Goal: Entertainment & Leisure: Browse casually

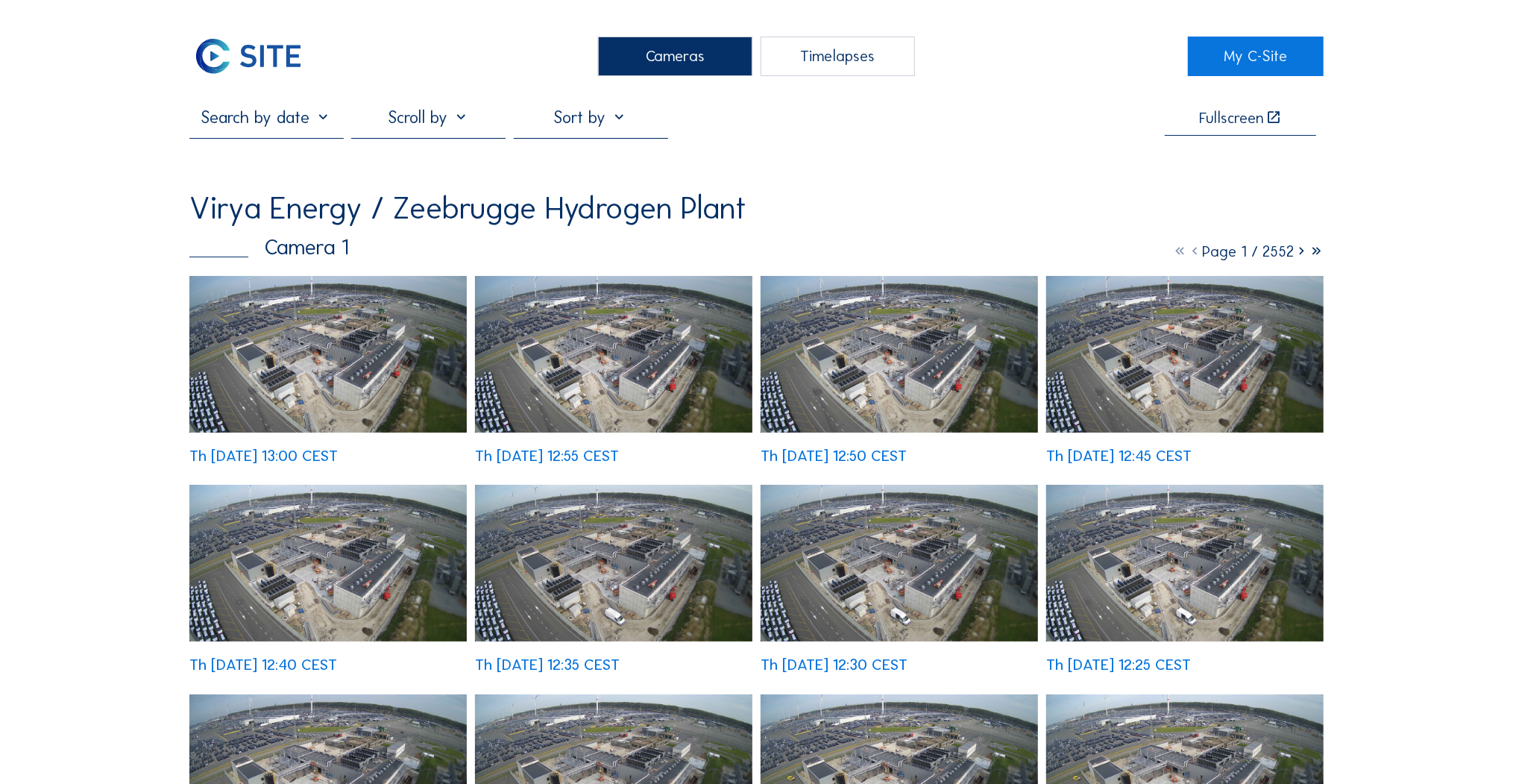
click at [365, 332] on img at bounding box center [328, 355] width 278 height 157
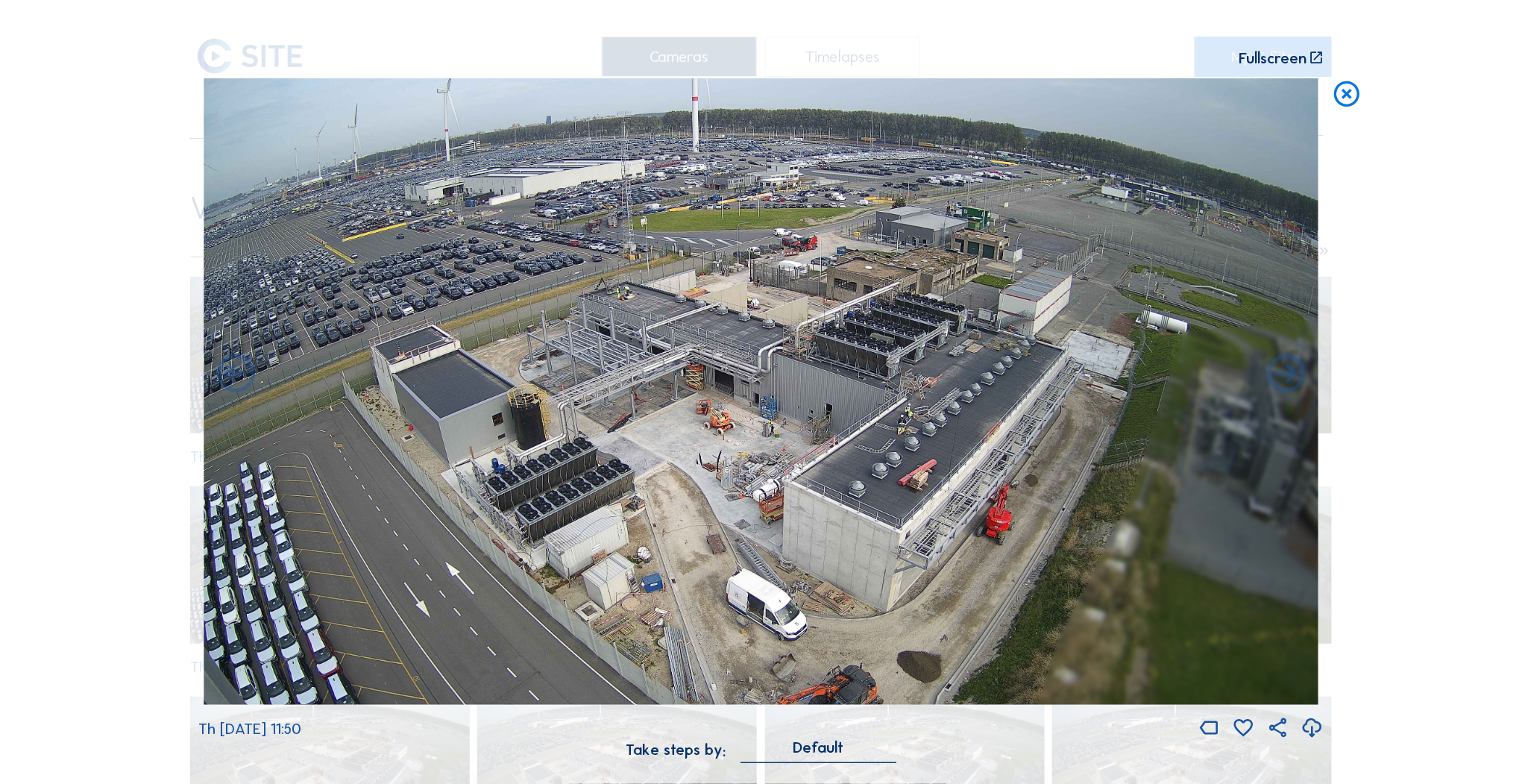
click at [1341, 97] on icon at bounding box center [1346, 94] width 31 height 32
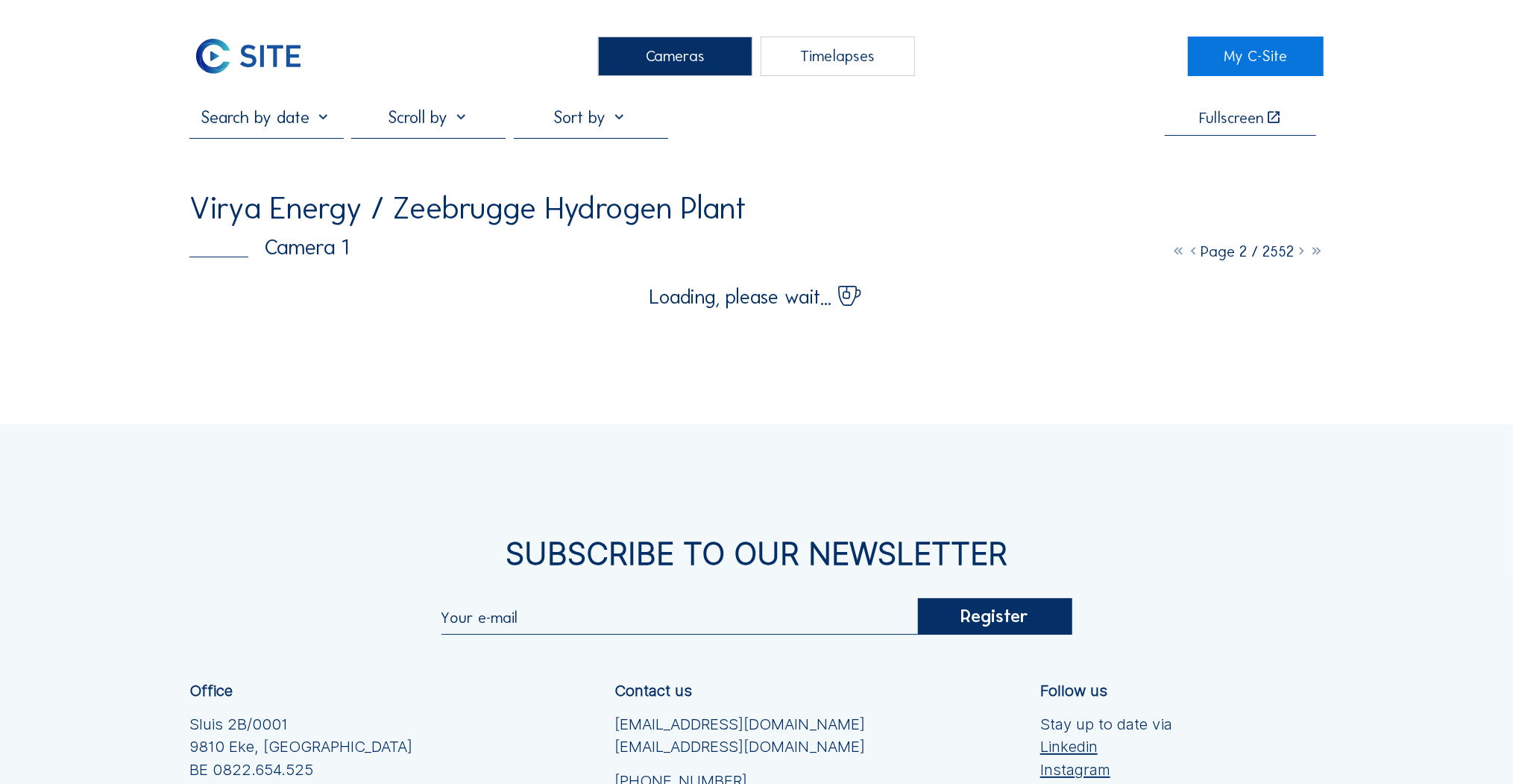
click at [792, 75] on div "Timelapses" at bounding box center [838, 56] width 155 height 39
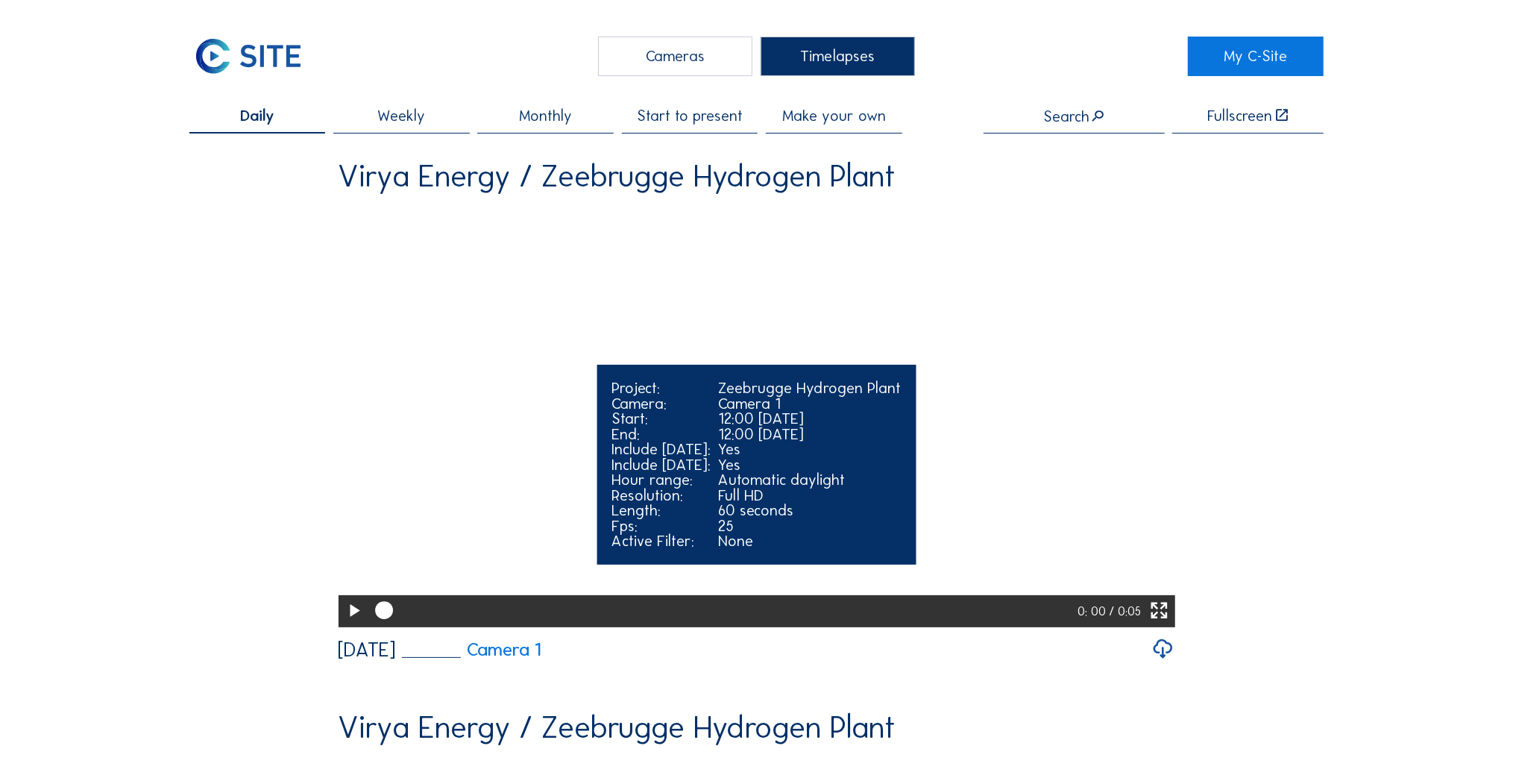
click at [354, 624] on icon at bounding box center [354, 611] width 22 height 26
click at [1118, 407] on video "Your browser does not support the video tag." at bounding box center [756, 415] width 837 height 418
click at [352, 624] on icon at bounding box center [354, 611] width 22 height 26
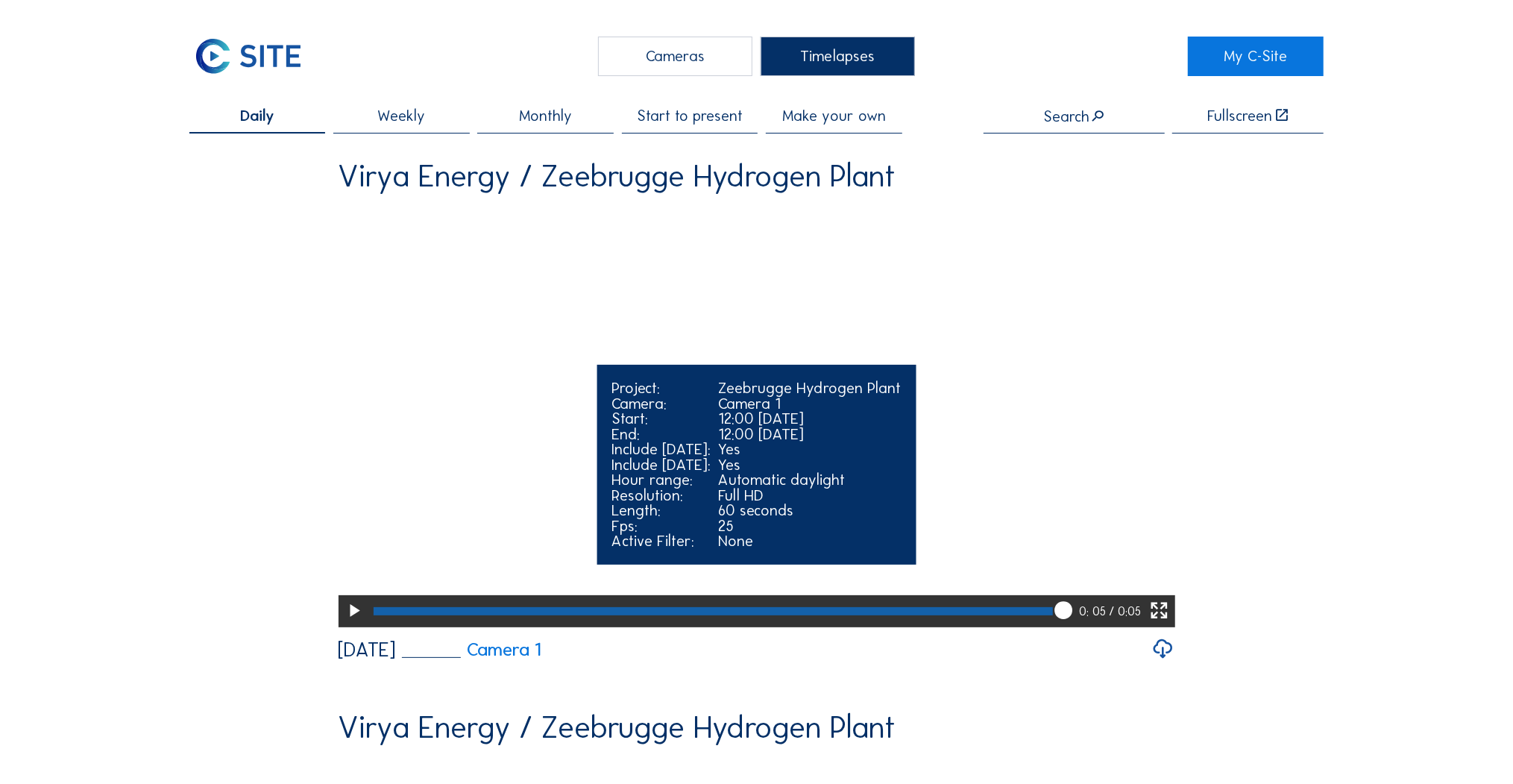
click at [354, 624] on icon at bounding box center [354, 611] width 22 height 26
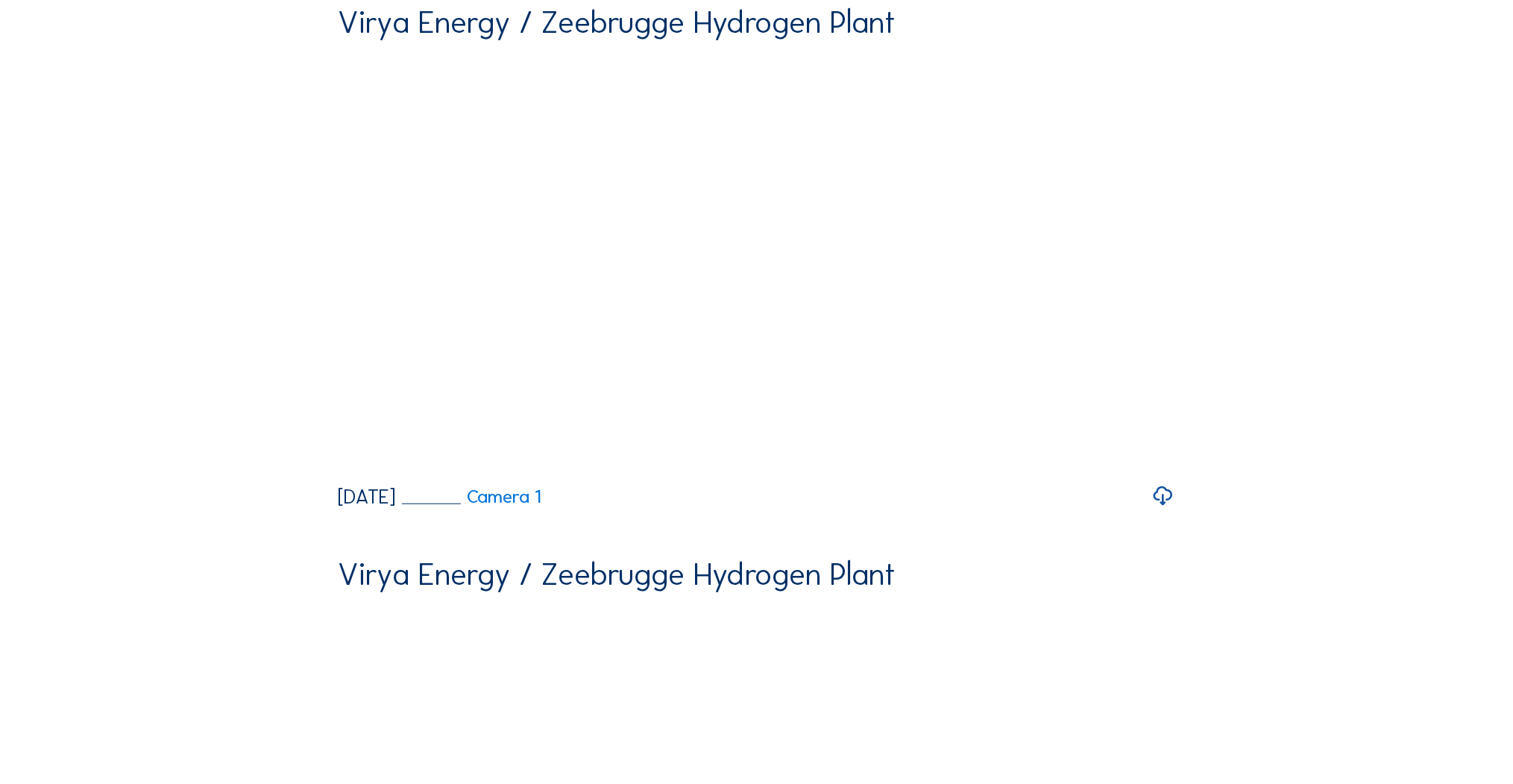
scroll to position [776, 0]
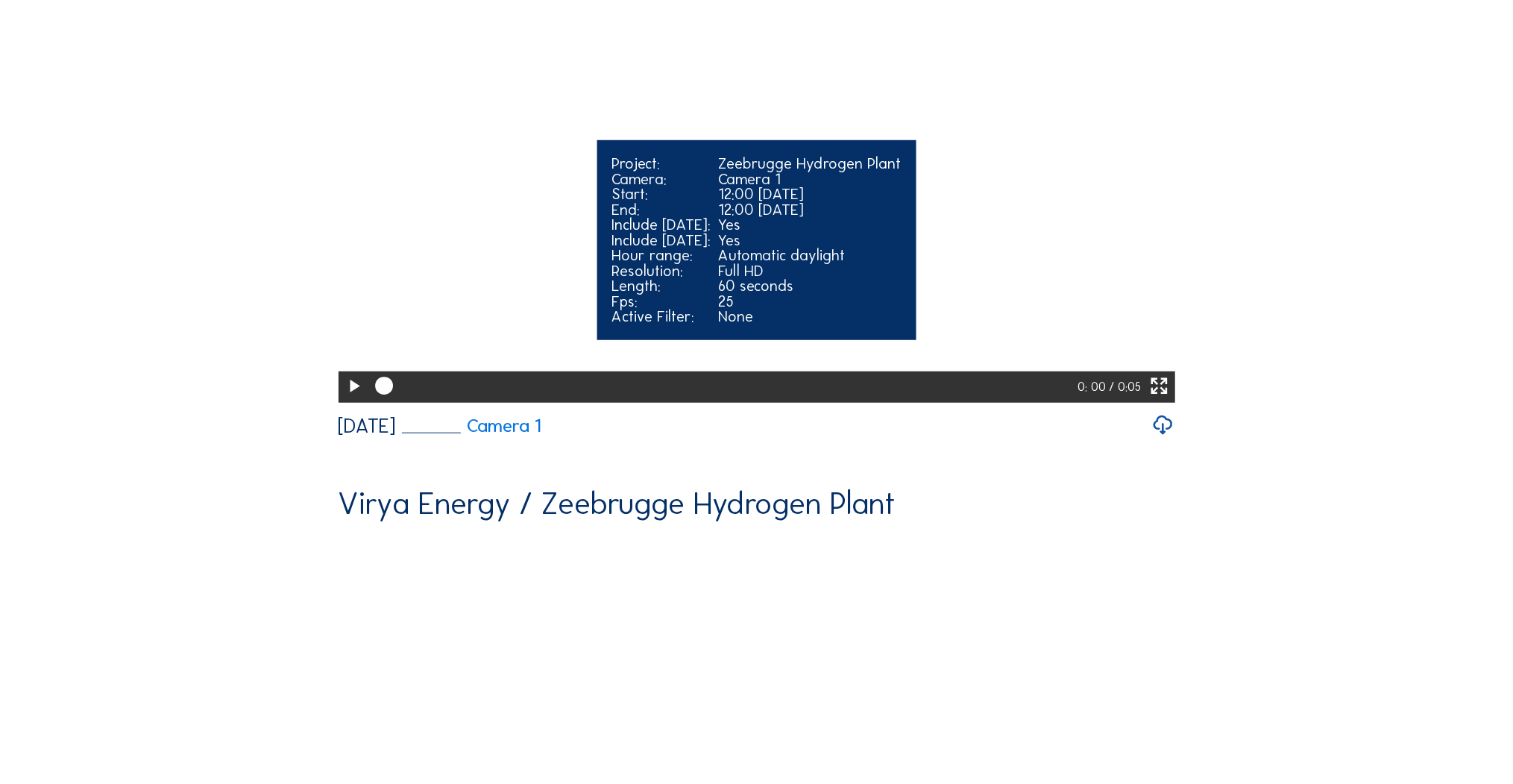
click at [351, 400] on icon at bounding box center [354, 386] width 22 height 26
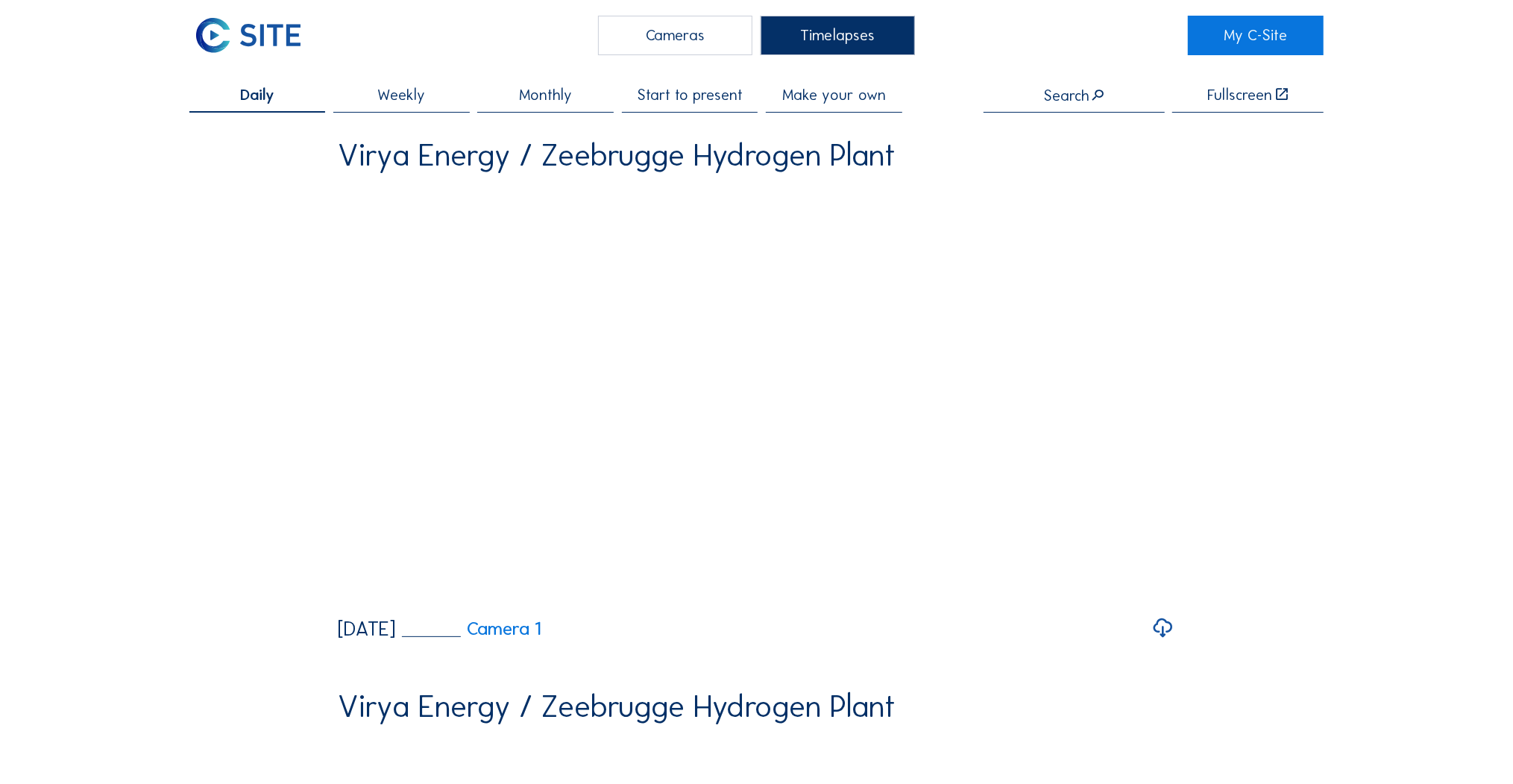
scroll to position [0, 0]
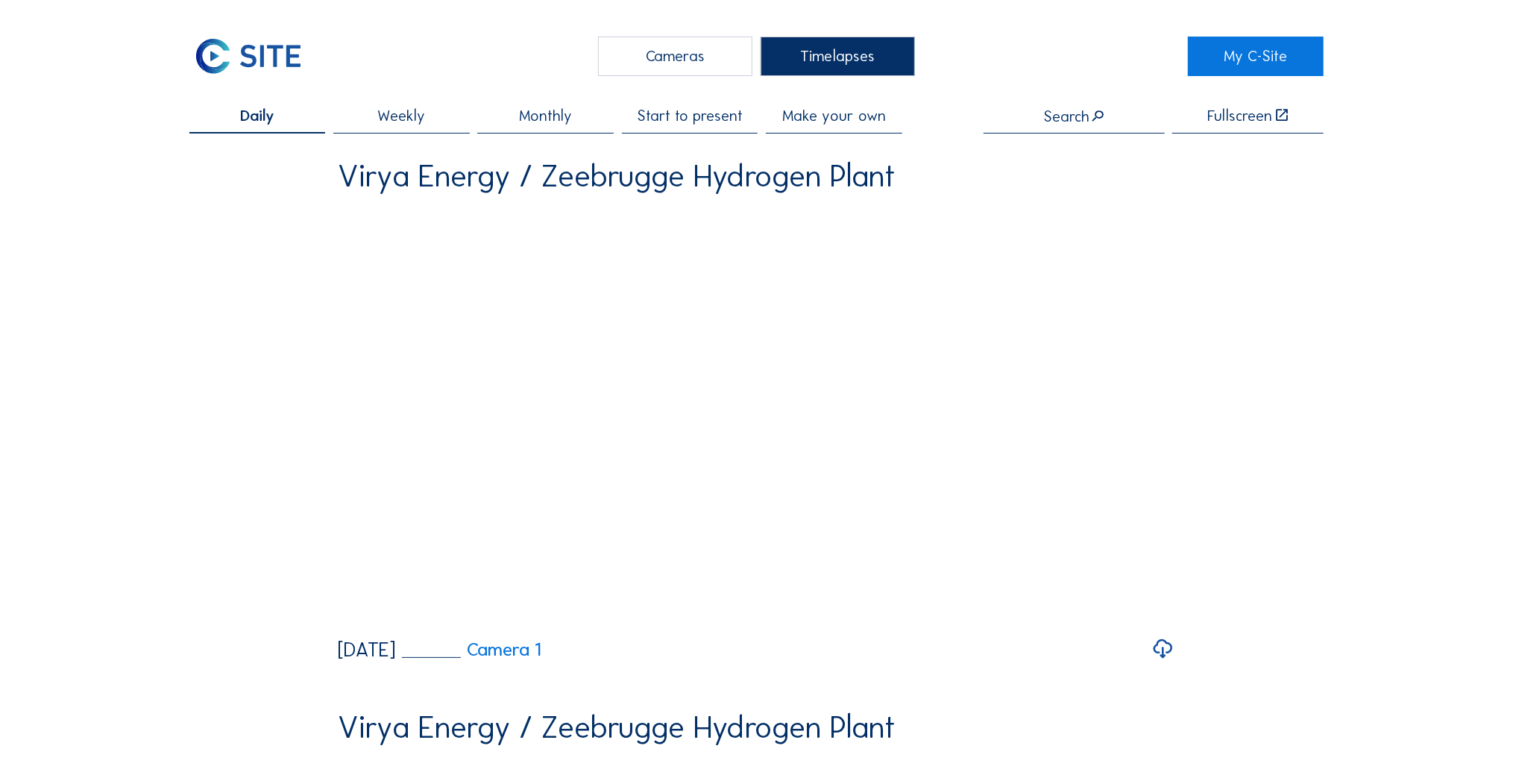
click at [278, 128] on div "Daily" at bounding box center [257, 121] width 137 height 26
click at [270, 123] on span "Daily" at bounding box center [257, 115] width 34 height 16
click at [686, 69] on div "Cameras" at bounding box center [675, 56] width 155 height 39
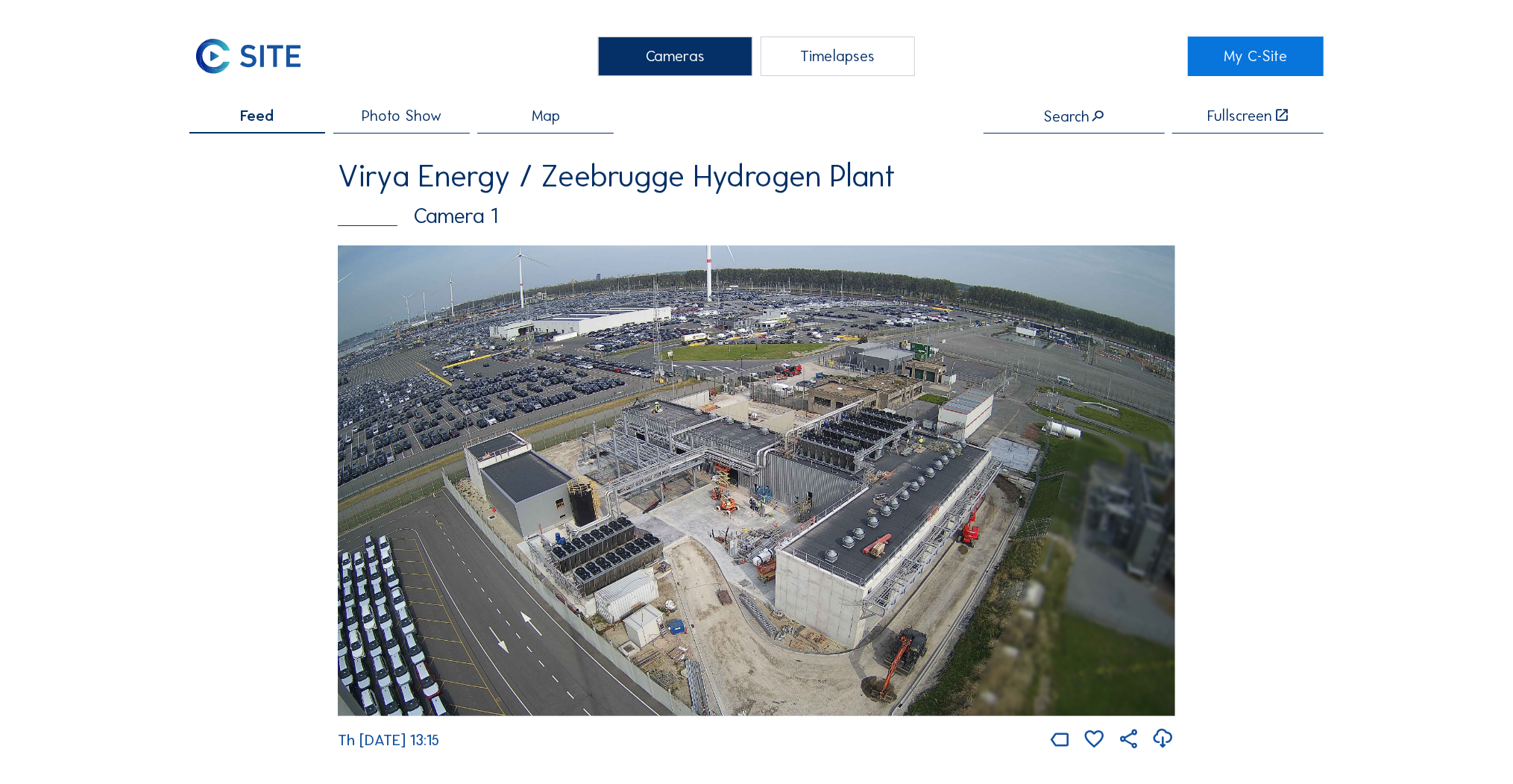
click at [419, 111] on span "Photo Show" at bounding box center [401, 115] width 80 height 16
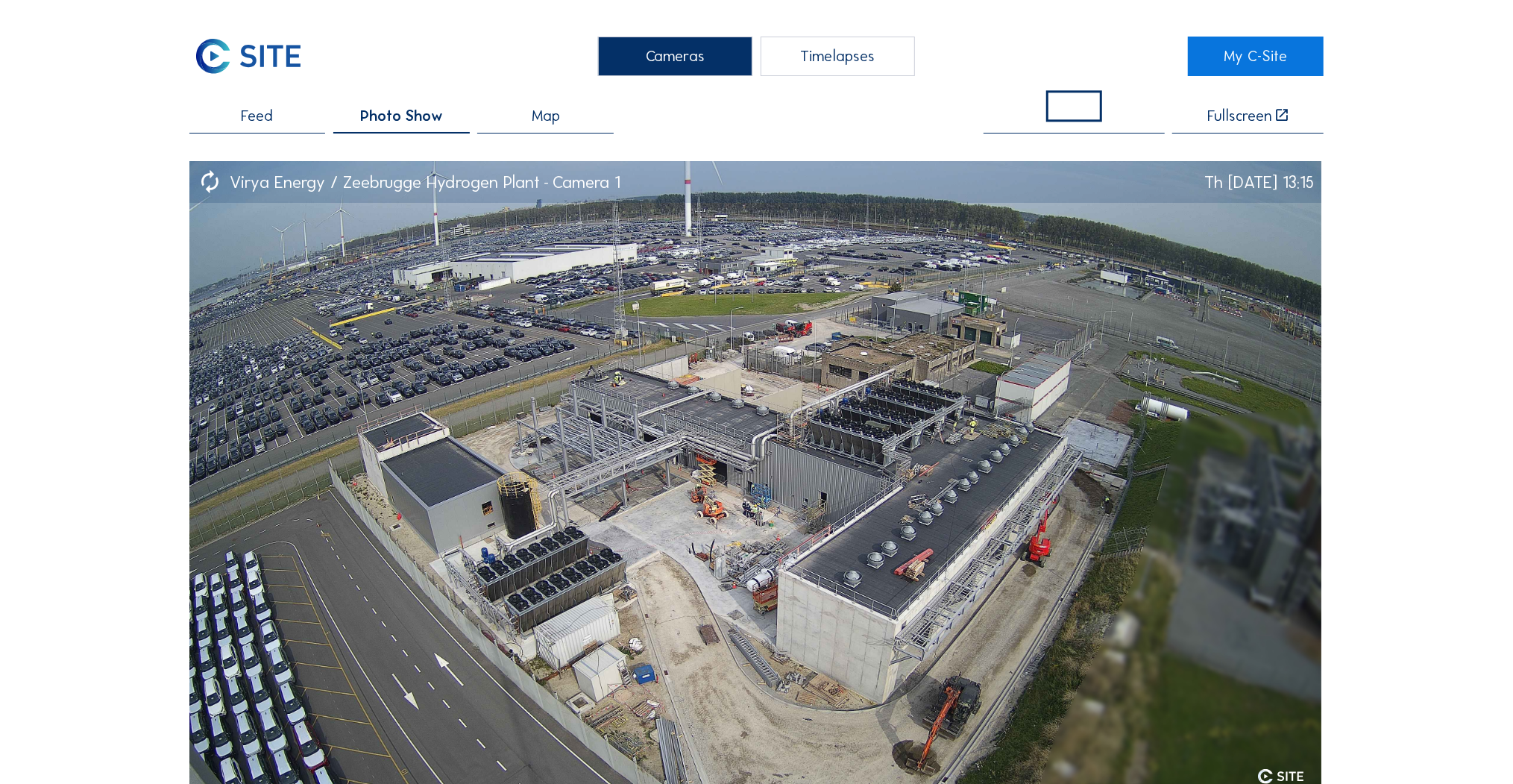
click at [528, 118] on div "Map" at bounding box center [546, 121] width 137 height 26
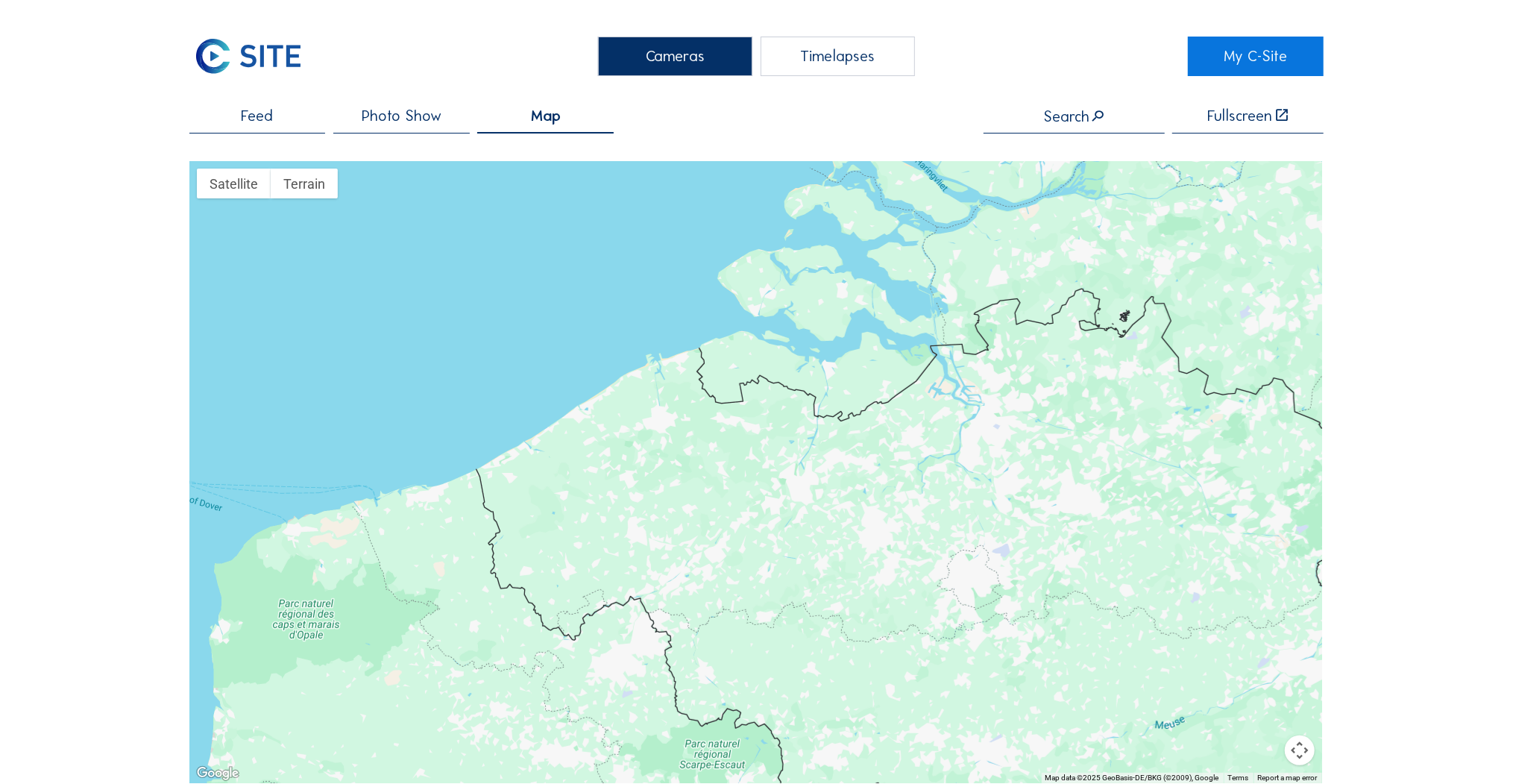
click at [261, 124] on span "Feed" at bounding box center [257, 115] width 32 height 16
